Goal: Navigation & Orientation: Find specific page/section

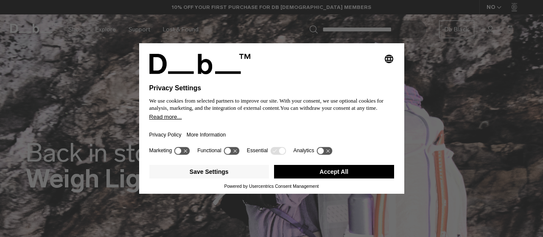
click at [320, 173] on button "Accept All" at bounding box center [334, 172] width 120 height 14
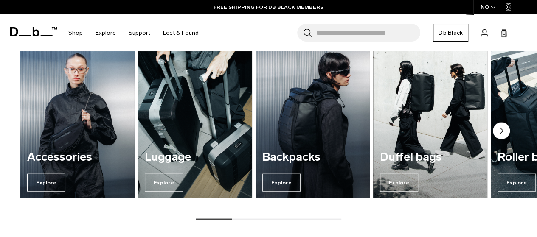
scroll to position [914, 0]
